Goal: Transaction & Acquisition: Purchase product/service

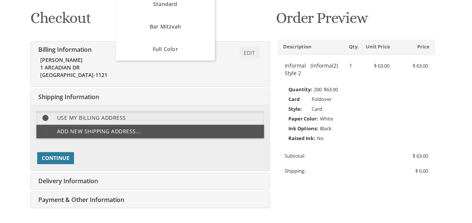
scroll to position [114, 0]
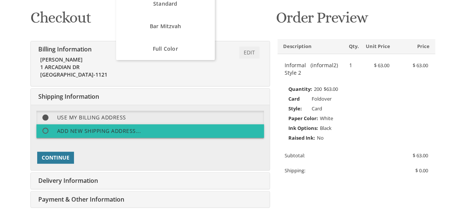
click at [65, 134] on label "Add new shipping address..." at bounding box center [149, 131] width 227 height 14
select select "NY"
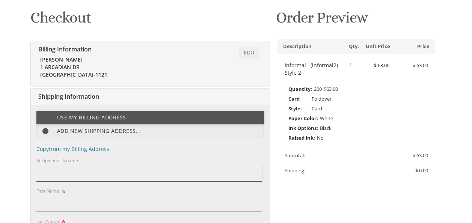
click at [55, 173] on input "Recipient nick name:" at bounding box center [149, 172] width 226 height 17
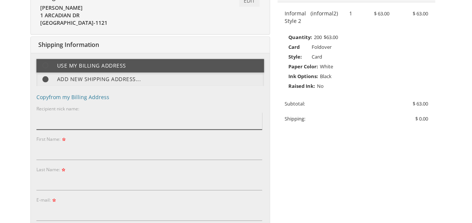
scroll to position [166, 0]
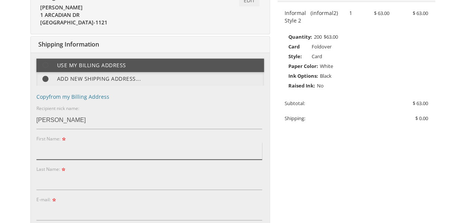
click at [48, 149] on input "First Name:" at bounding box center [149, 150] width 226 height 17
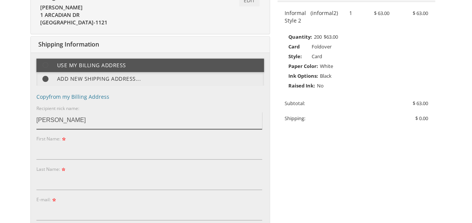
click at [122, 120] on input "Aharon Konigsberg" at bounding box center [149, 120] width 226 height 17
type input "A"
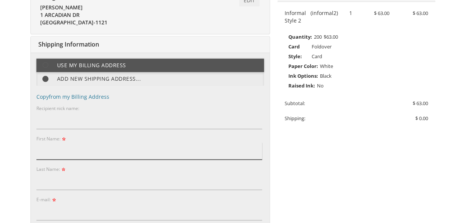
click at [109, 148] on input "First Name:" at bounding box center [149, 150] width 226 height 17
type input "Aharon"
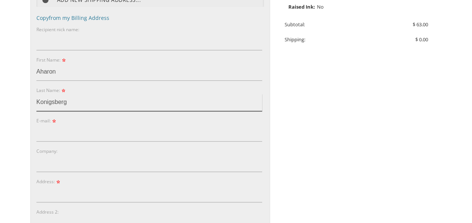
scroll to position [245, 0]
type input "Konigsberg"
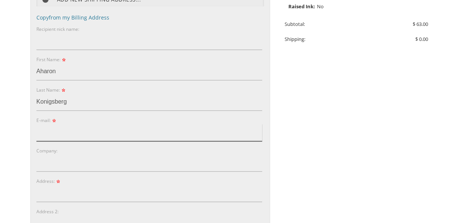
click at [61, 135] on input "E-mail:" at bounding box center [149, 132] width 226 height 17
type input "gayil494@gmail.com"
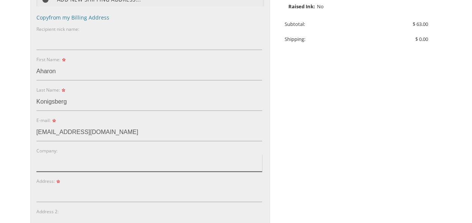
scroll to position [283, 0]
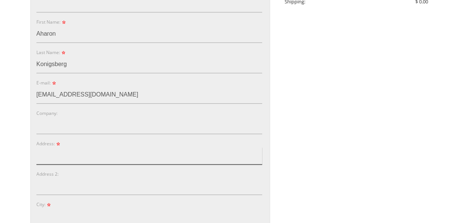
click at [41, 158] on input "Address:" at bounding box center [149, 155] width 226 height 17
type input "37 garfield st"
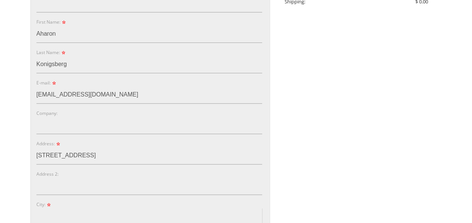
type input "[GEOGRAPHIC_DATA]([GEOGRAPHIC_DATA])"
type input "08701"
select select "NJ"
type input "3475522625"
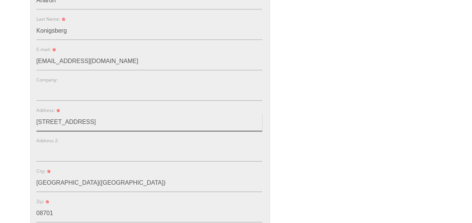
scroll to position [316, 0]
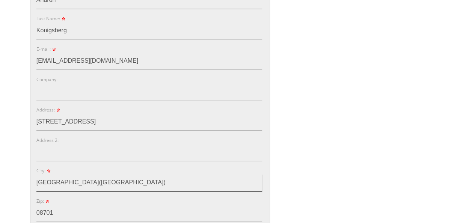
click at [122, 182] on input "[GEOGRAPHIC_DATA]([GEOGRAPHIC_DATA])" at bounding box center [149, 182] width 226 height 17
type input "Lakewood"
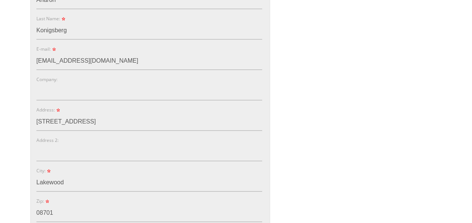
click at [3, 169] on body "My Cart 1 Total: $ 63.00 $ 63.00 Informal Style 2 Qty. 1" at bounding box center [236, 122] width 472 height 876
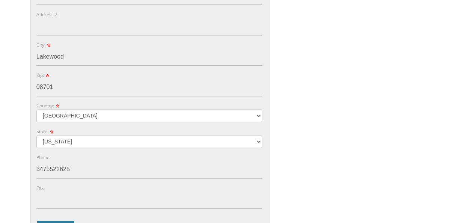
scroll to position [446, 0]
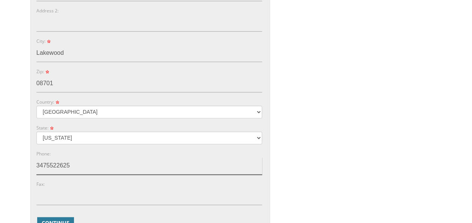
click at [57, 166] on input "3475522625" at bounding box center [149, 165] width 226 height 17
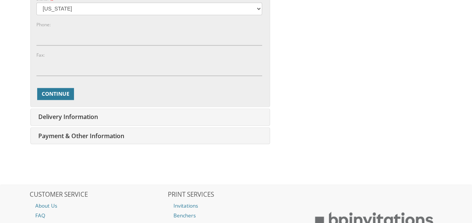
scroll to position [575, 0]
click at [61, 90] on span "Continue" at bounding box center [56, 94] width 28 height 8
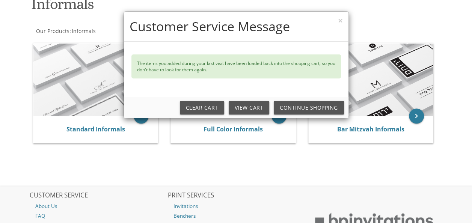
scroll to position [125, 0]
click at [341, 21] on button "×" at bounding box center [340, 21] width 5 height 8
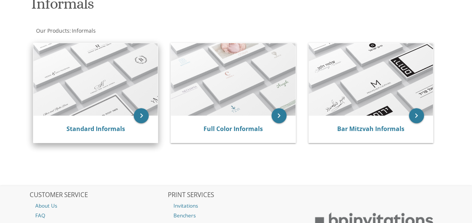
click at [98, 111] on img at bounding box center [95, 79] width 124 height 72
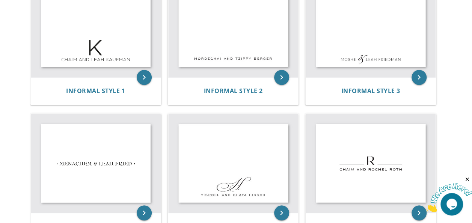
scroll to position [197, 0]
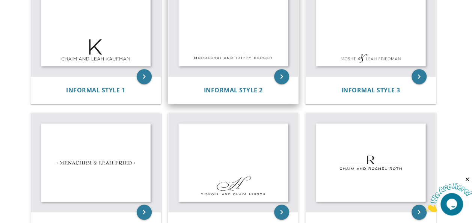
click at [222, 60] on img at bounding box center [233, 26] width 130 height 99
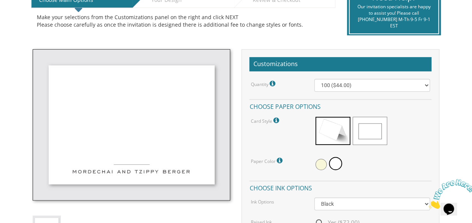
scroll to position [178, 0]
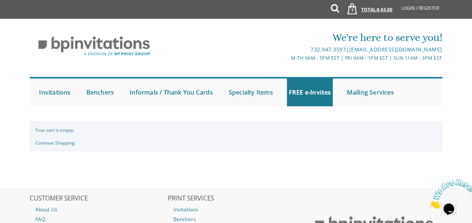
click at [351, 10] on span "1" at bounding box center [352, 10] width 8 height 6
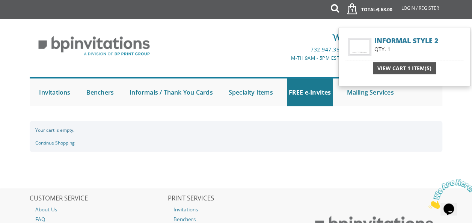
click at [390, 70] on span "View Cart 1 Item(s)" at bounding box center [404, 69] width 54 height 8
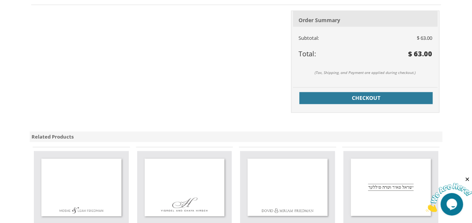
scroll to position [352, 0]
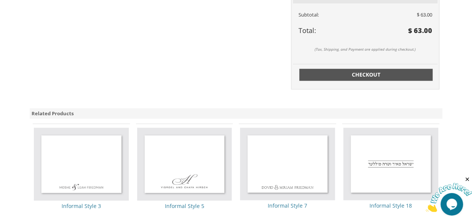
click at [325, 68] on div "Checkout" at bounding box center [365, 73] width 145 height 18
click at [325, 69] on link "Checkout" at bounding box center [366, 75] width 134 height 12
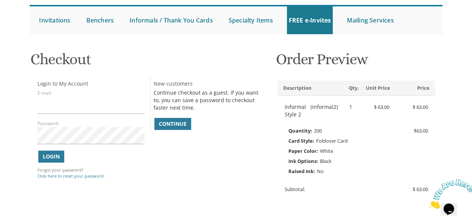
scroll to position [72, 0]
click at [173, 125] on span "Continue" at bounding box center [173, 124] width 28 height 8
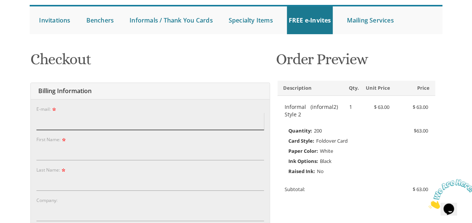
click at [166, 124] on input "E-mail:" at bounding box center [149, 121] width 227 height 17
type input "gayil494@gmail.com"
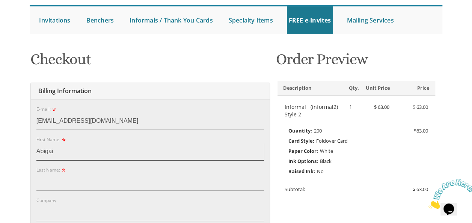
type input "Abigail"
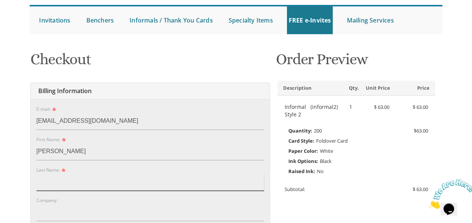
type input "Ginsburg"
type input "1 Arcadian Drive"
type input "Spring Valley"
type input "10977"
select select "NY"
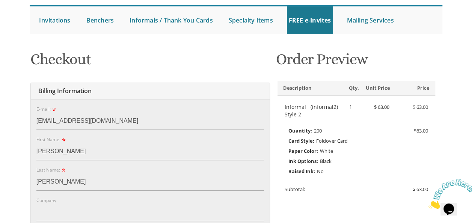
type input "8452829264"
type input "Abigail"
click at [0, 151] on html "My Cart 1 Total: $ 63.00 $ 63.00 Informal Style 2 Qty. 1" at bounding box center [236, 39] width 472 height 223
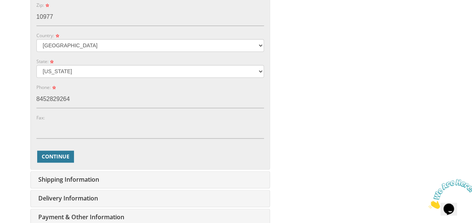
scroll to position [391, 0]
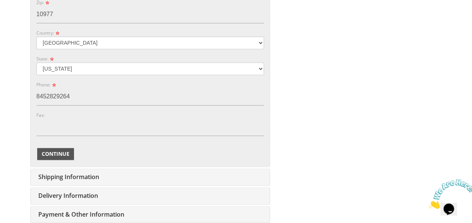
click at [57, 150] on span "Continue" at bounding box center [56, 154] width 28 height 8
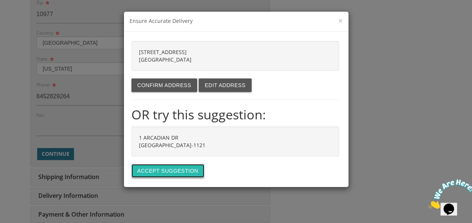
click at [163, 167] on button "Accept suggestion" at bounding box center [167, 171] width 73 height 14
type input "1 ARCADIAN DR"
type input "SPRING VALLEY"
type input "10977-1121"
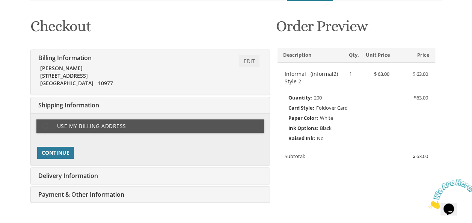
scroll to position [106, 0]
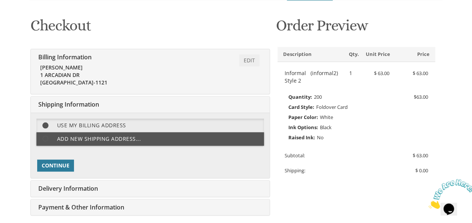
click at [57, 137] on label "Add new shipping address..." at bounding box center [149, 139] width 227 height 14
select select "NY"
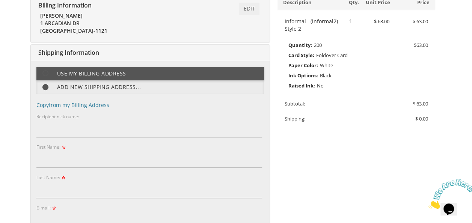
scroll to position [158, 0]
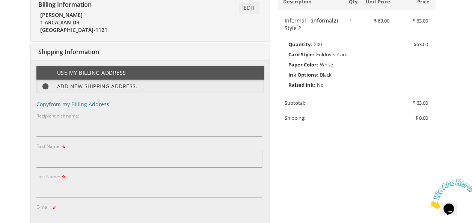
click at [63, 163] on input "First Name:" at bounding box center [149, 158] width 226 height 17
type input "Aharon"
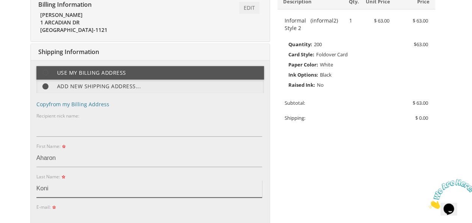
type input "konigsberg"
type input "[STREET_ADDRESS]"
type input "Lakewood Township(NJ)"
type input "08701"
select select "NJ"
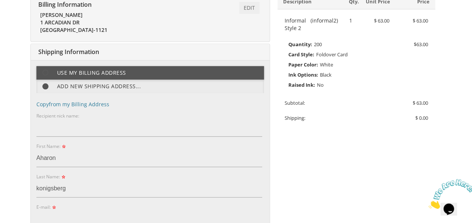
type input "3475522625"
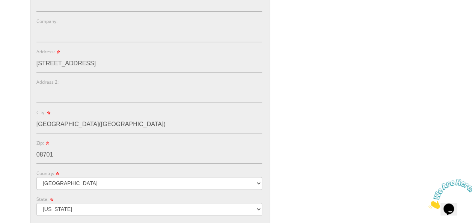
scroll to position [375, 0]
click at [127, 119] on input "Lakewood Township(NJ)" at bounding box center [149, 123] width 226 height 17
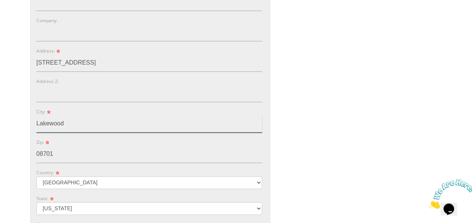
type input "Lakewood"
click at [12, 124] on body "My Cart 1 Total: $ 63.00 $ 63.00 Informal Style 2 Qty. 1" at bounding box center [236, 63] width 472 height 876
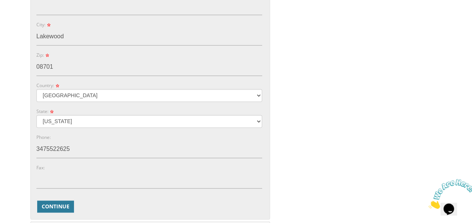
scroll to position [463, 0]
click at [55, 142] on input "3475522625" at bounding box center [149, 148] width 226 height 17
click at [48, 206] on span "Continue" at bounding box center [56, 206] width 28 height 8
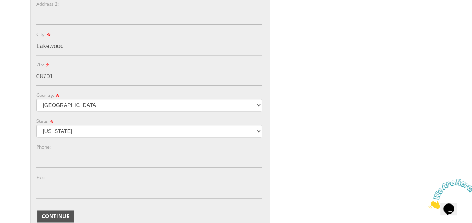
scroll to position [474, 0]
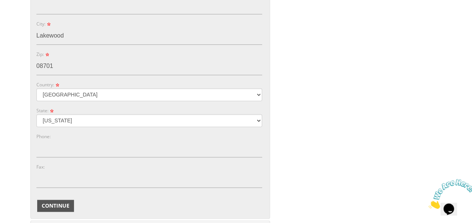
click at [59, 202] on span "Continue" at bounding box center [56, 206] width 28 height 8
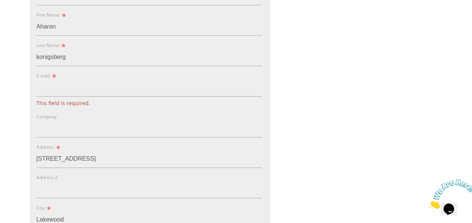
scroll to position [290, 0]
click at [86, 94] on input "E-mail:" at bounding box center [149, 87] width 226 height 17
type input "gayil494@gmail.com"
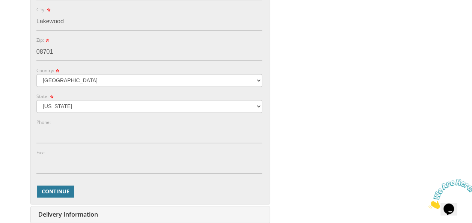
scroll to position [478, 0]
click at [58, 185] on button "Continue" at bounding box center [55, 191] width 37 height 12
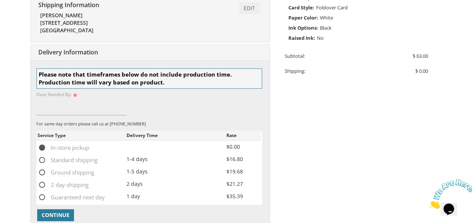
scroll to position [206, 0]
click at [58, 102] on input at bounding box center [81, 105] width 90 height 17
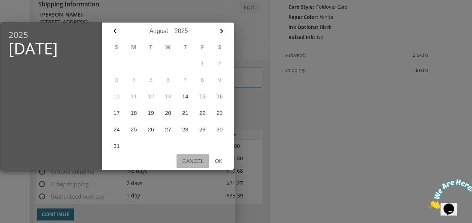
click at [196, 161] on button "Cancel" at bounding box center [192, 161] width 33 height 14
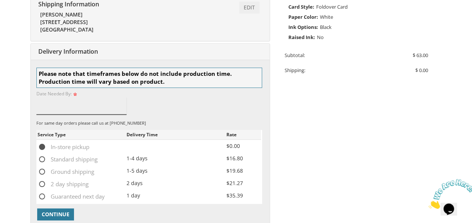
click at [116, 105] on input at bounding box center [81, 105] width 90 height 17
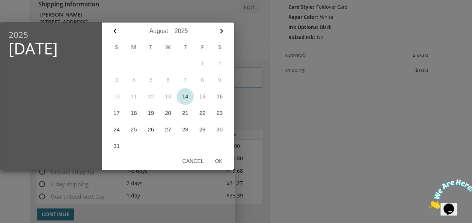
click at [187, 99] on button "14" at bounding box center [184, 96] width 17 height 17
click at [223, 159] on button "Ok" at bounding box center [218, 161] width 19 height 14
type input "Aug 14, 2025"
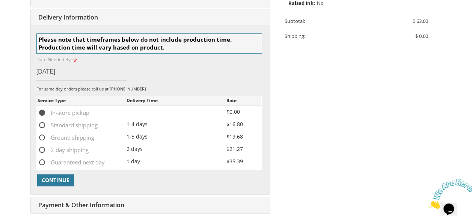
scroll to position [242, 0]
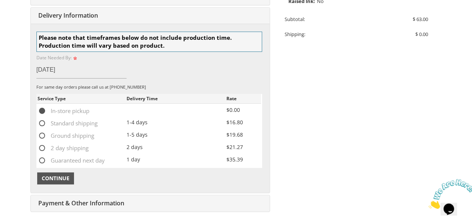
click at [48, 179] on span "Continue" at bounding box center [56, 179] width 28 height 8
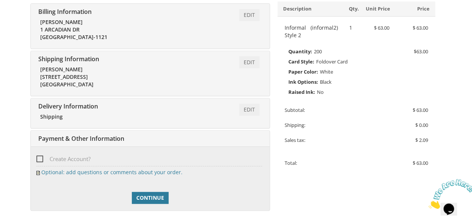
scroll to position [156, 0]
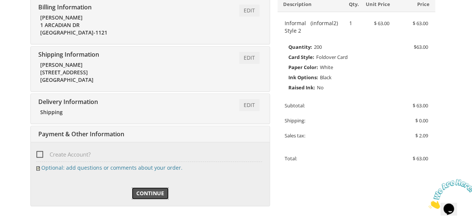
click at [151, 190] on span "Continue" at bounding box center [150, 194] width 28 height 8
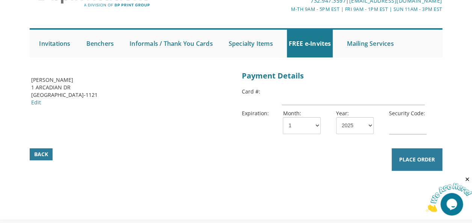
scroll to position [47, 0]
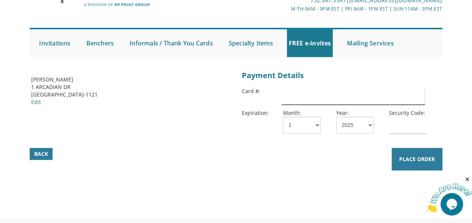
click at [322, 99] on input "text" at bounding box center [353, 95] width 143 height 17
type input "[CREDIT_CARD_NUMBER]"
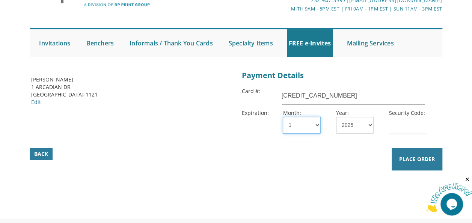
click at [308, 129] on select "1 2 3 4 5 6 7 8 9 10 11 12" at bounding box center [302, 125] width 38 height 17
select select "04"
click at [283, 117] on select "1 2 3 4 5 6 7 8 9 10 11 12" at bounding box center [302, 125] width 38 height 17
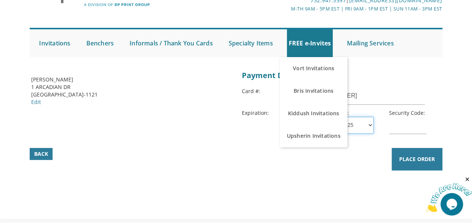
click at [365, 125] on select "2025 2026 2027 2028 2029 2030 2031 2032 2033 2034 2035" at bounding box center [355, 125] width 38 height 17
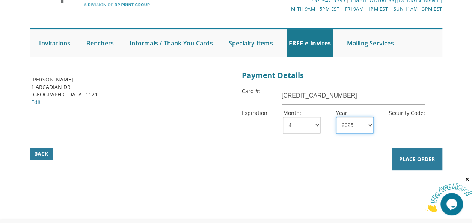
select select "30"
click at [336, 117] on select "2025 2026 2027 2028 2029 2030 2031 2032 2033 2034 2035" at bounding box center [355, 125] width 38 height 17
click at [415, 123] on input "text" at bounding box center [408, 125] width 38 height 17
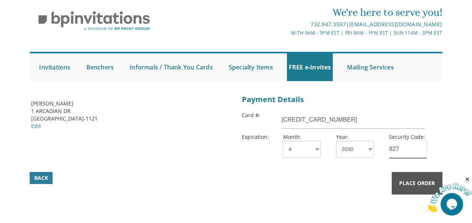
scroll to position [27, 0]
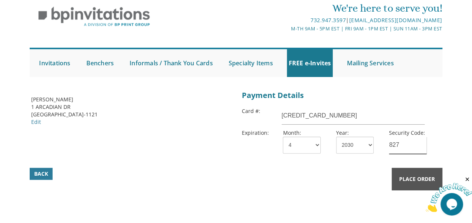
type input "827"
click at [415, 173] on button "Place Order" at bounding box center [416, 179] width 51 height 23
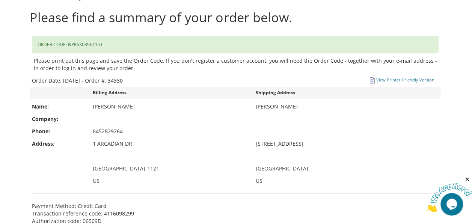
scroll to position [152, 0]
